Goal: Task Accomplishment & Management: Use online tool/utility

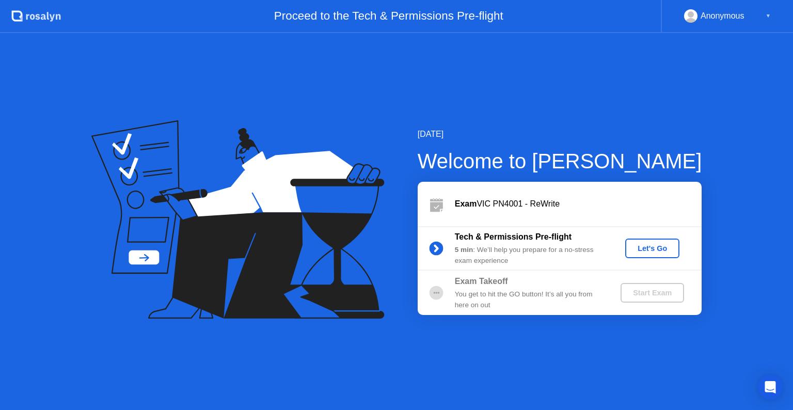
click at [654, 249] on div "Let's Go" at bounding box center [653, 248] width 46 height 8
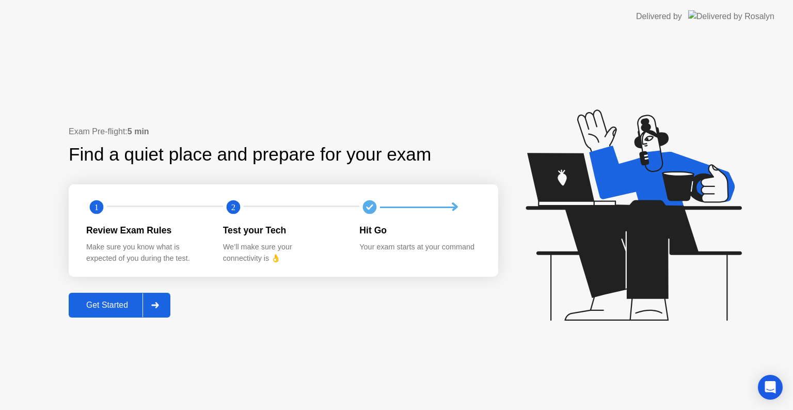
click at [87, 313] on button "Get Started" at bounding box center [120, 305] width 102 height 25
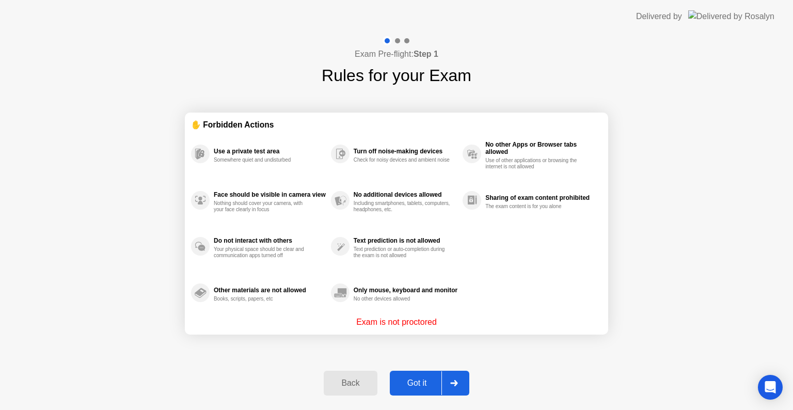
click at [434, 373] on button "Got it" at bounding box center [430, 383] width 80 height 25
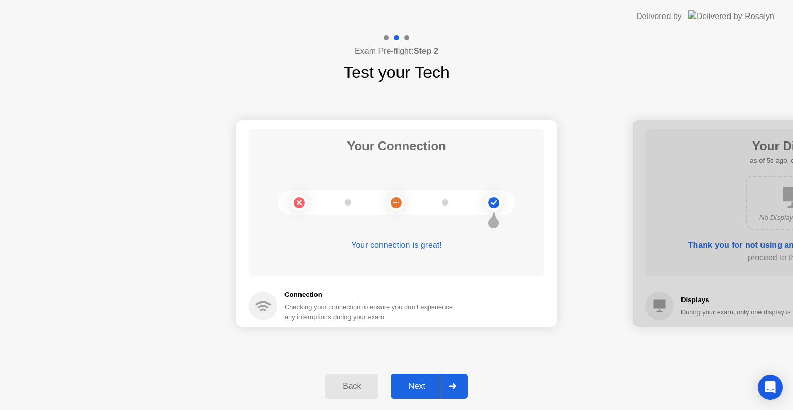
click at [431, 389] on div "Next" at bounding box center [417, 386] width 46 height 9
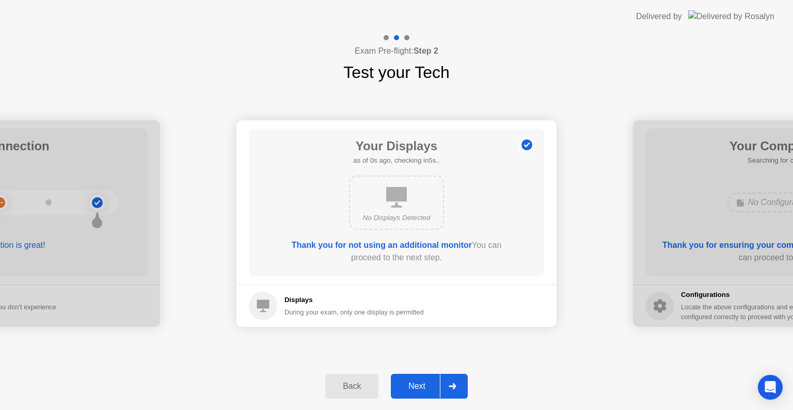
click at [431, 389] on div "Next" at bounding box center [417, 386] width 46 height 9
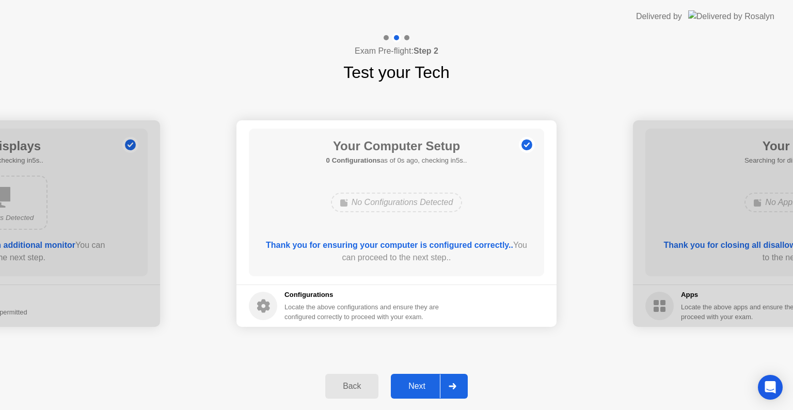
click at [431, 389] on div "Next" at bounding box center [417, 386] width 46 height 9
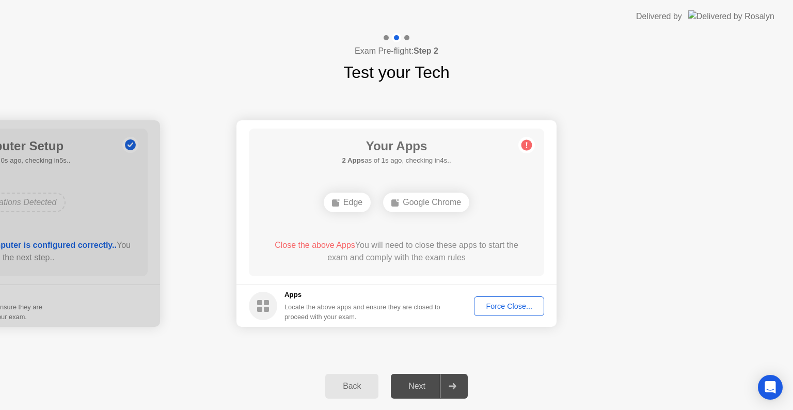
click at [494, 320] on footer "Apps Locate the above apps and ensure they are closed to proceed with your exam…" at bounding box center [397, 306] width 320 height 42
click at [494, 304] on div "Force Close..." at bounding box center [509, 306] width 63 height 8
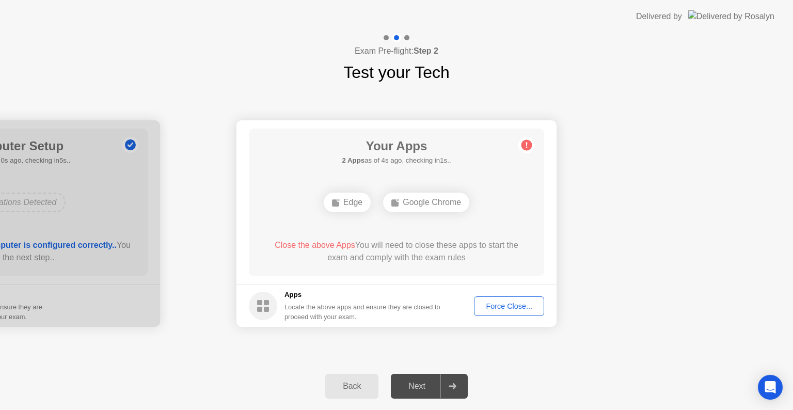
click at [500, 315] on button "Force Close..." at bounding box center [509, 307] width 70 height 20
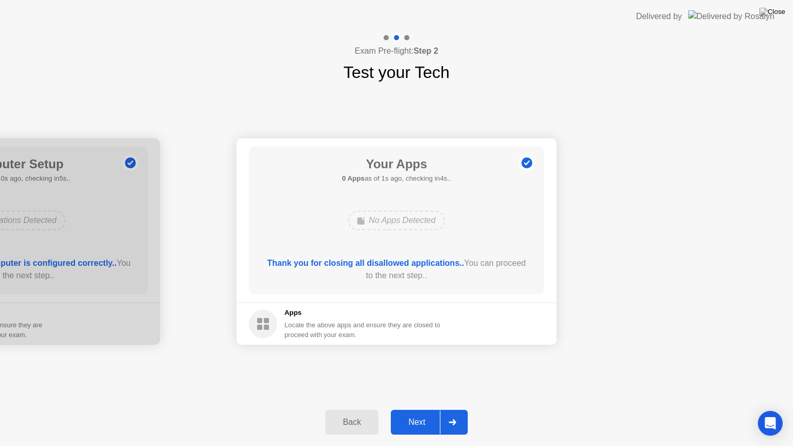
click at [440, 410] on div at bounding box center [452, 423] width 25 height 24
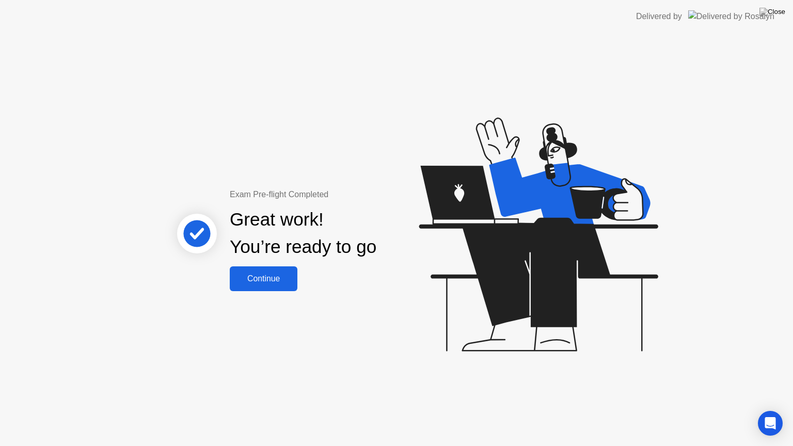
click at [278, 290] on button "Continue" at bounding box center [264, 279] width 68 height 25
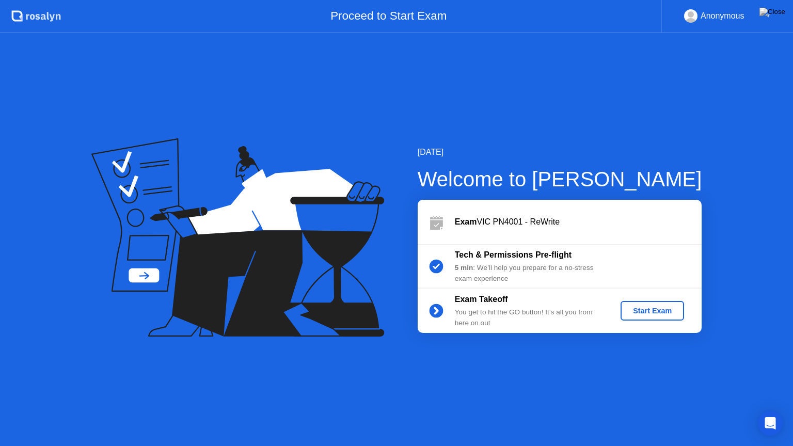
click at [641, 312] on div "Start Exam" at bounding box center [652, 311] width 55 height 8
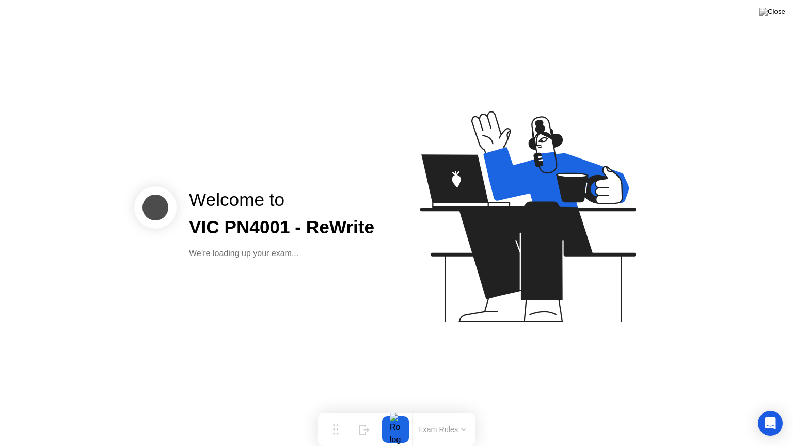
click at [310, 295] on div "Welcome to VIC PN4001 - ReWrite We’re loading up your exam..." at bounding box center [396, 223] width 793 height 446
